Goal: Information Seeking & Learning: Compare options

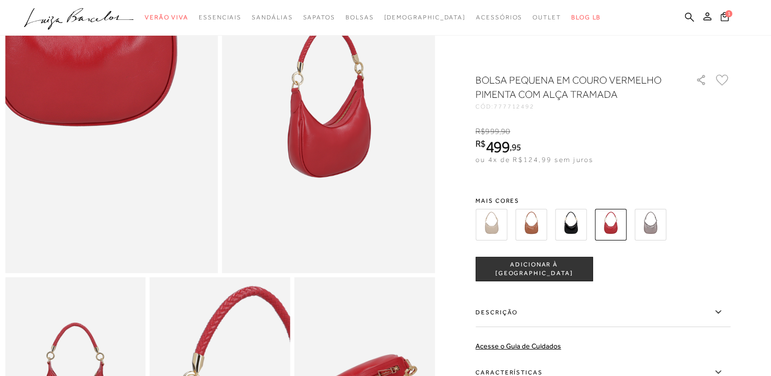
scroll to position [102, 0]
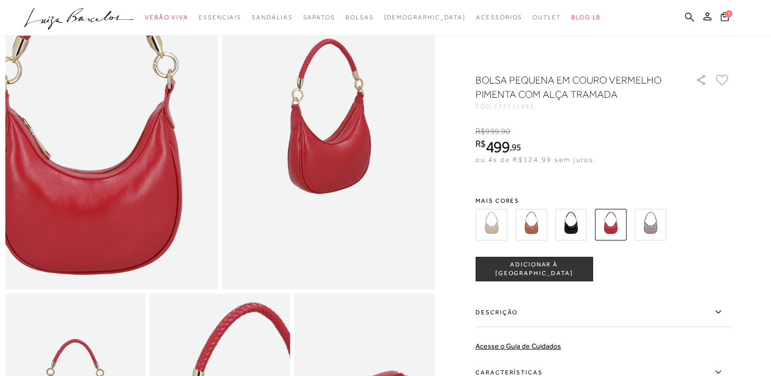
click at [134, 115] on img at bounding box center [88, 147] width 426 height 639
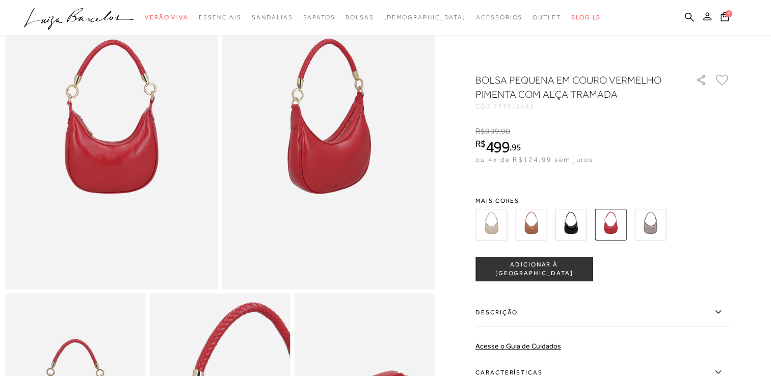
click at [661, 227] on img at bounding box center [651, 225] width 32 height 32
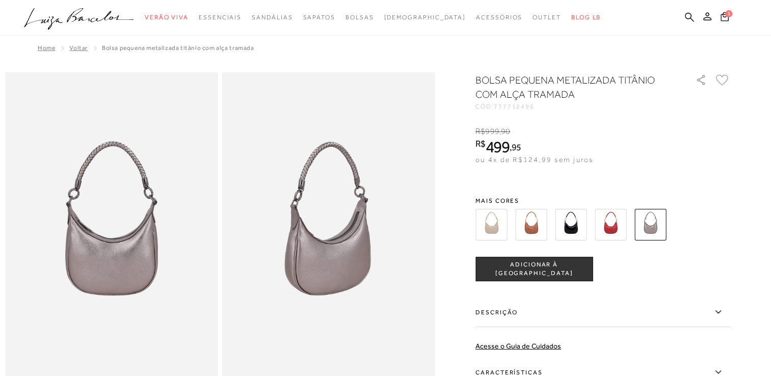
click at [498, 225] on img at bounding box center [492, 225] width 32 height 32
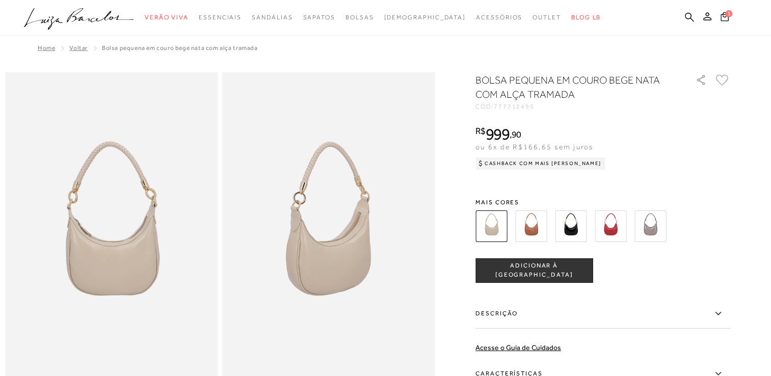
click at [545, 225] on img at bounding box center [532, 227] width 32 height 32
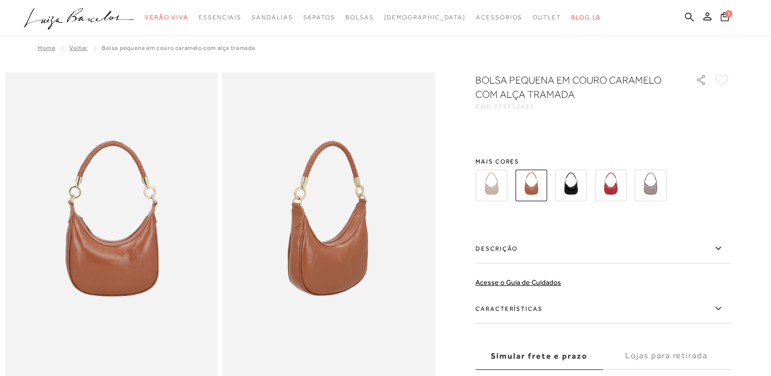
drag, startPoint x: 545, startPoint y: 225, endPoint x: 570, endPoint y: 182, distance: 50.0
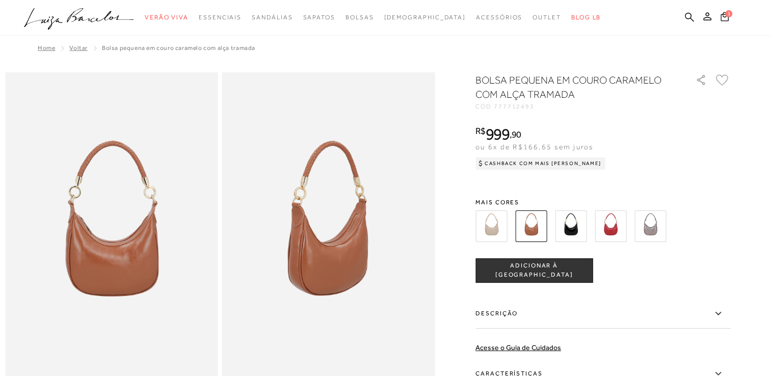
click at [619, 225] on img at bounding box center [611, 227] width 32 height 32
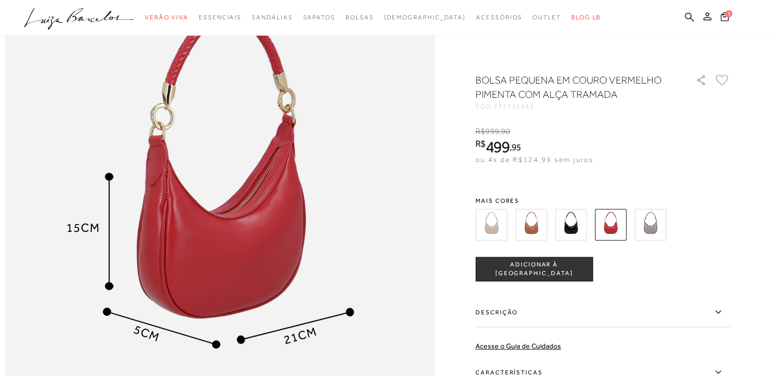
scroll to position [816, 0]
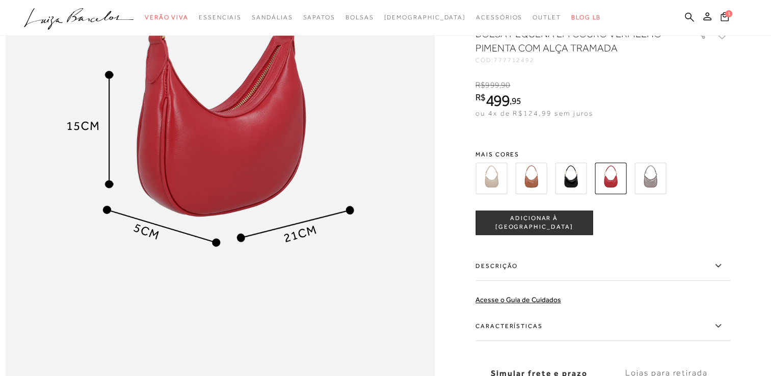
click at [261, 166] on img at bounding box center [220, 117] width 430 height 645
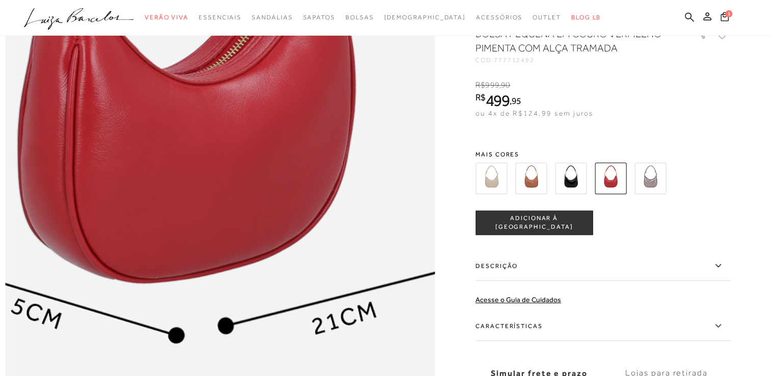
click at [256, 166] on img at bounding box center [184, 85] width 860 height 1290
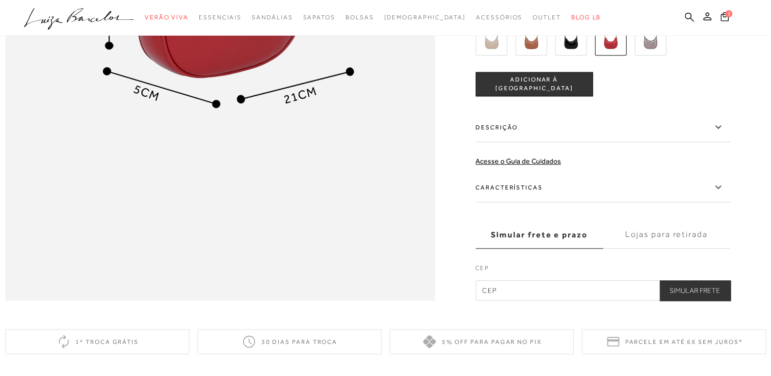
scroll to position [765, 0]
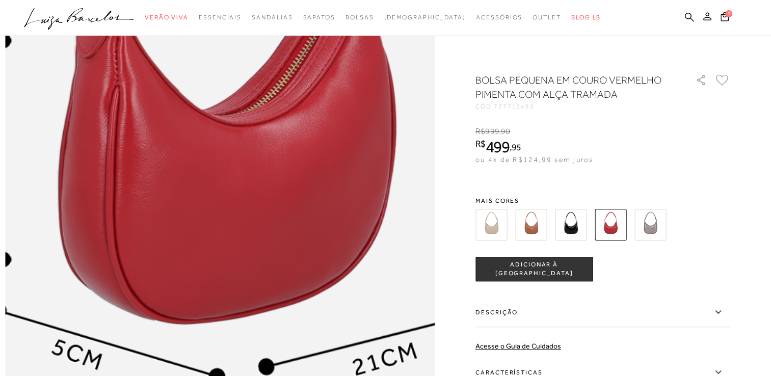
click at [215, 227] on img at bounding box center [225, 125] width 860 height 1290
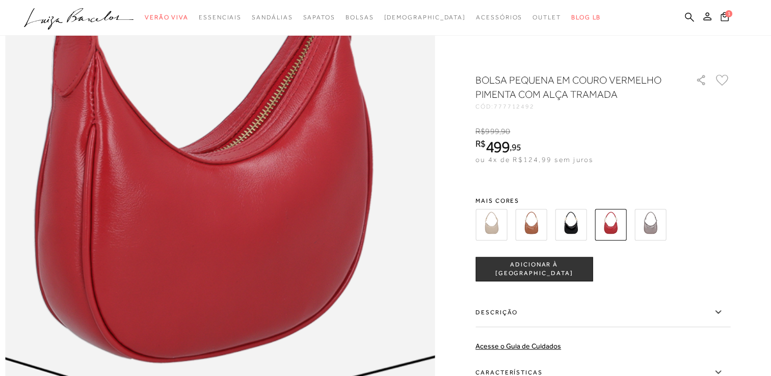
click at [239, 188] on img at bounding box center [202, 164] width 860 height 1290
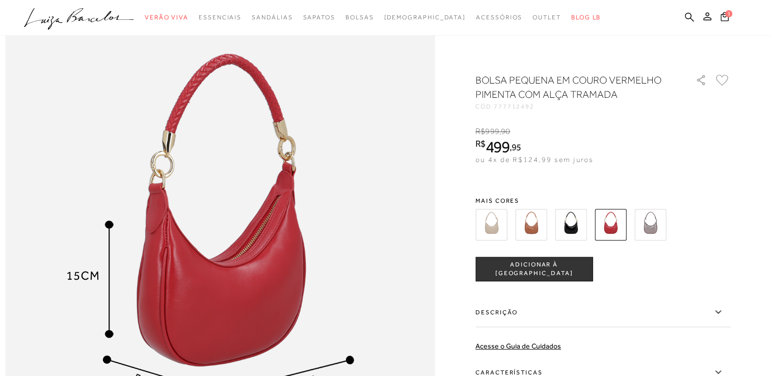
scroll to position [561, 0]
